Goal: Find specific page/section: Find specific page/section

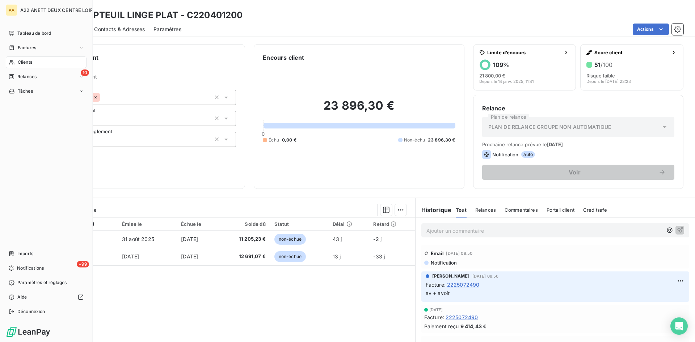
click at [27, 60] on span "Clients" at bounding box center [25, 62] width 14 height 7
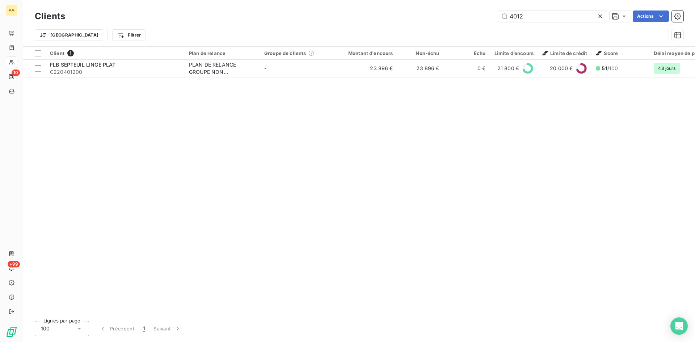
drag, startPoint x: 480, startPoint y: 17, endPoint x: 446, endPoint y: 18, distance: 34.0
click at [446, 18] on div "4012 Actions" at bounding box center [378, 16] width 609 height 12
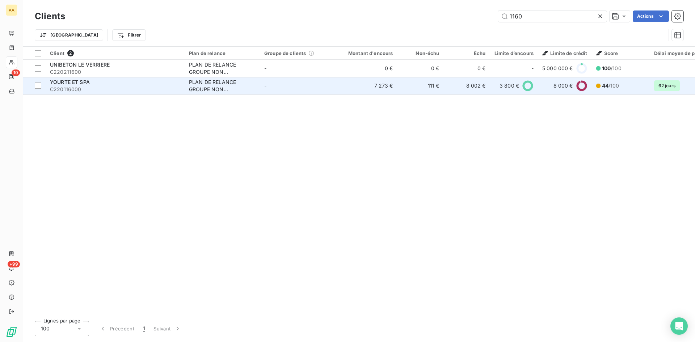
type input "1160"
click at [203, 87] on div "PLAN DE RELANCE GROUPE NON AUTOMATIQUE" at bounding box center [222, 86] width 67 height 14
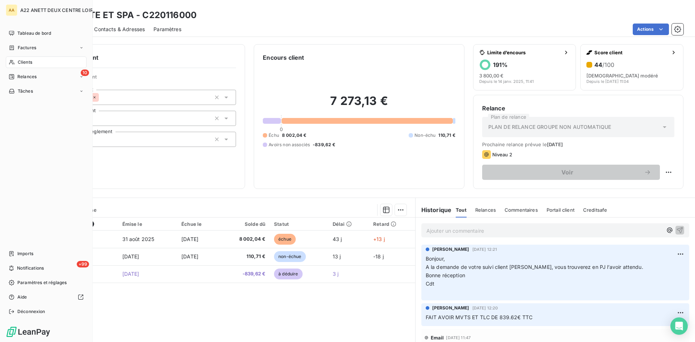
click at [31, 61] on span "Clients" at bounding box center [25, 62] width 14 height 7
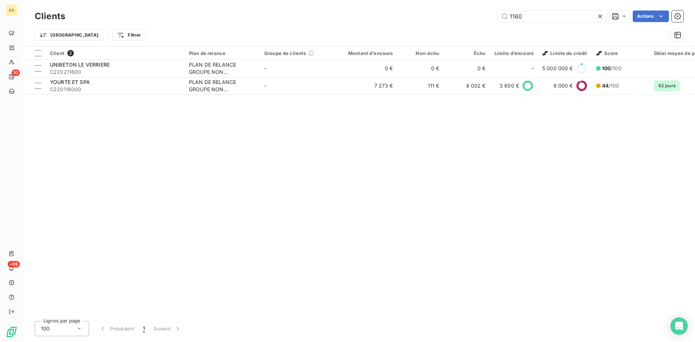
drag, startPoint x: 538, startPoint y: 18, endPoint x: 435, endPoint y: 20, distance: 103.1
click at [435, 20] on div "1160 Actions" at bounding box center [378, 16] width 609 height 12
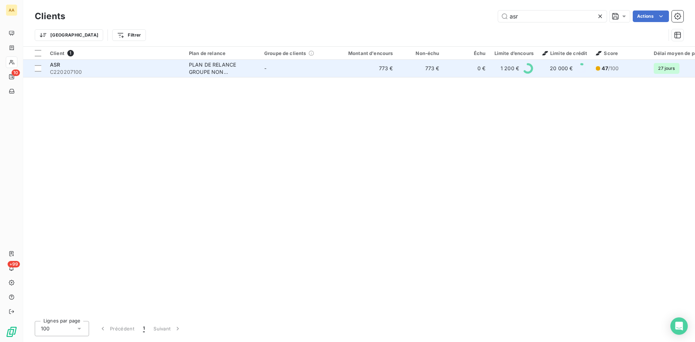
type input "asr"
click at [199, 68] on div "PLAN DE RELANCE GROUPE NON AUTOMATIQUE" at bounding box center [222, 68] width 67 height 14
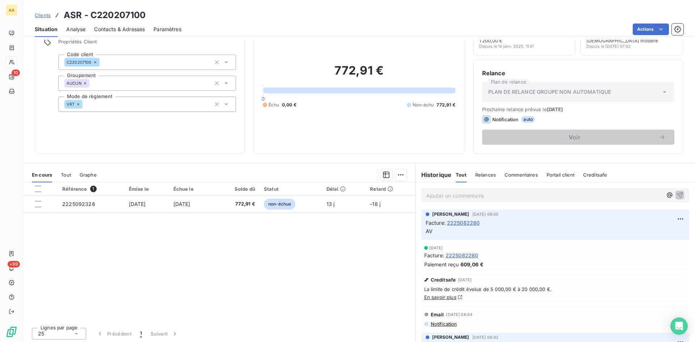
scroll to position [37, 0]
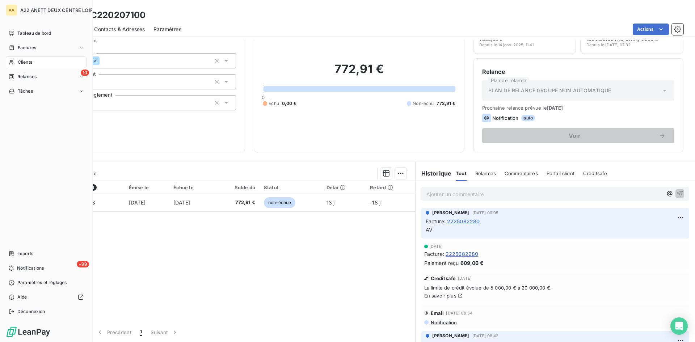
click at [21, 62] on span "Clients" at bounding box center [25, 62] width 14 height 7
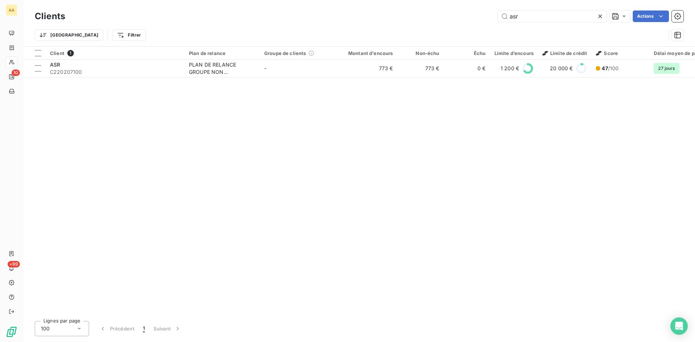
drag, startPoint x: 479, startPoint y: 21, endPoint x: 450, endPoint y: 22, distance: 28.9
click at [450, 22] on div "asr Actions" at bounding box center [378, 16] width 609 height 12
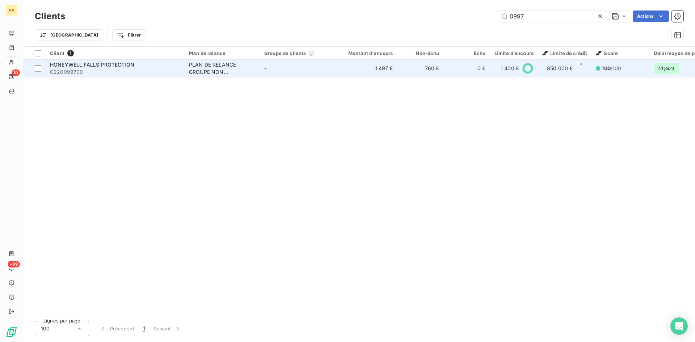
type input "0997"
click at [220, 60] on td "PLAN DE RELANCE GROUPE NON AUTOMATIQUE" at bounding box center [222, 68] width 75 height 17
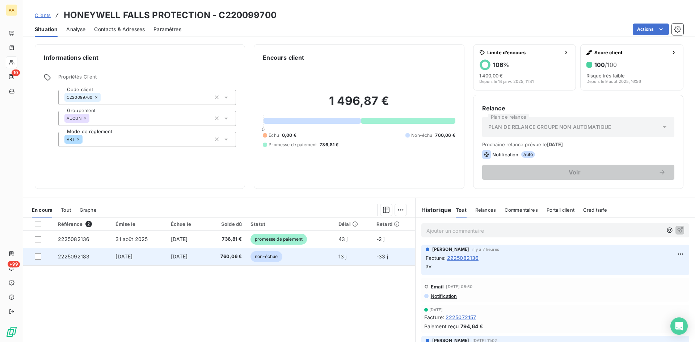
click at [71, 254] on span "2225092183" at bounding box center [74, 256] width 32 height 6
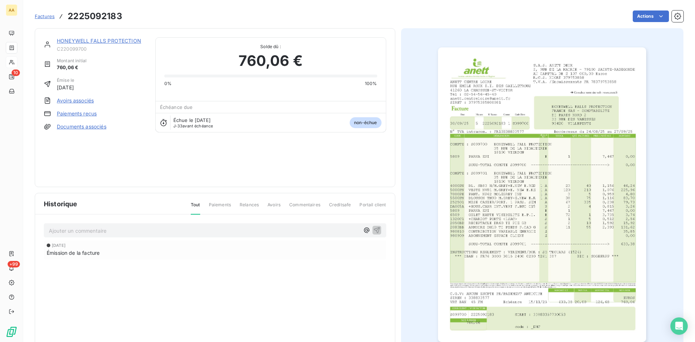
click at [498, 211] on img "button" at bounding box center [542, 194] width 208 height 295
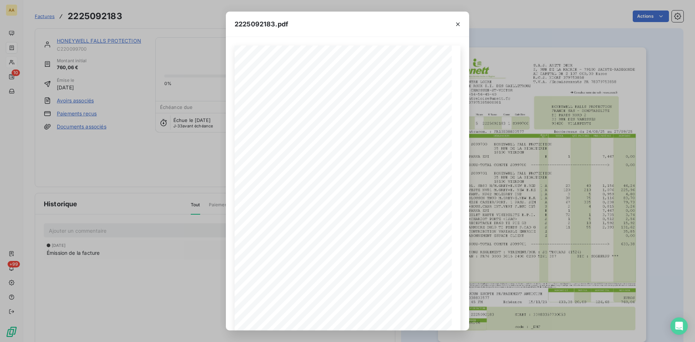
drag, startPoint x: 459, startPoint y: 22, endPoint x: 465, endPoint y: 1, distance: 21.8
click at [459, 22] on icon "button" at bounding box center [458, 24] width 4 height 4
